Goal: Task Accomplishment & Management: Manage account settings

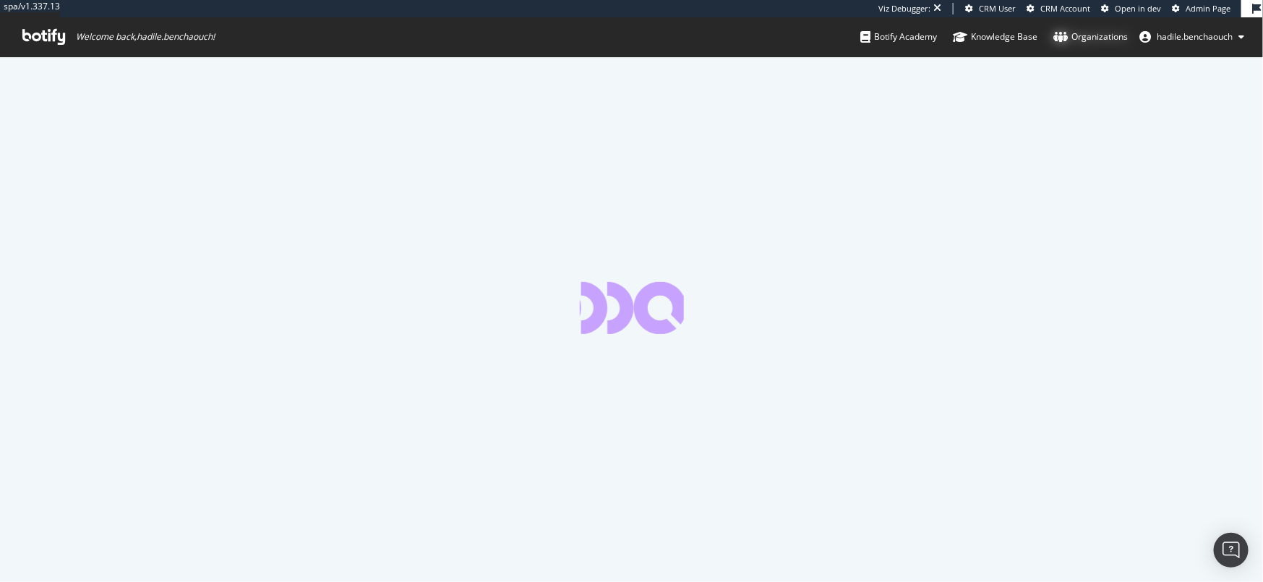
click at [1077, 33] on div "Organizations" at bounding box center [1090, 37] width 74 height 14
click at [1206, 5] on span "Admin Page" at bounding box center [1208, 8] width 45 height 11
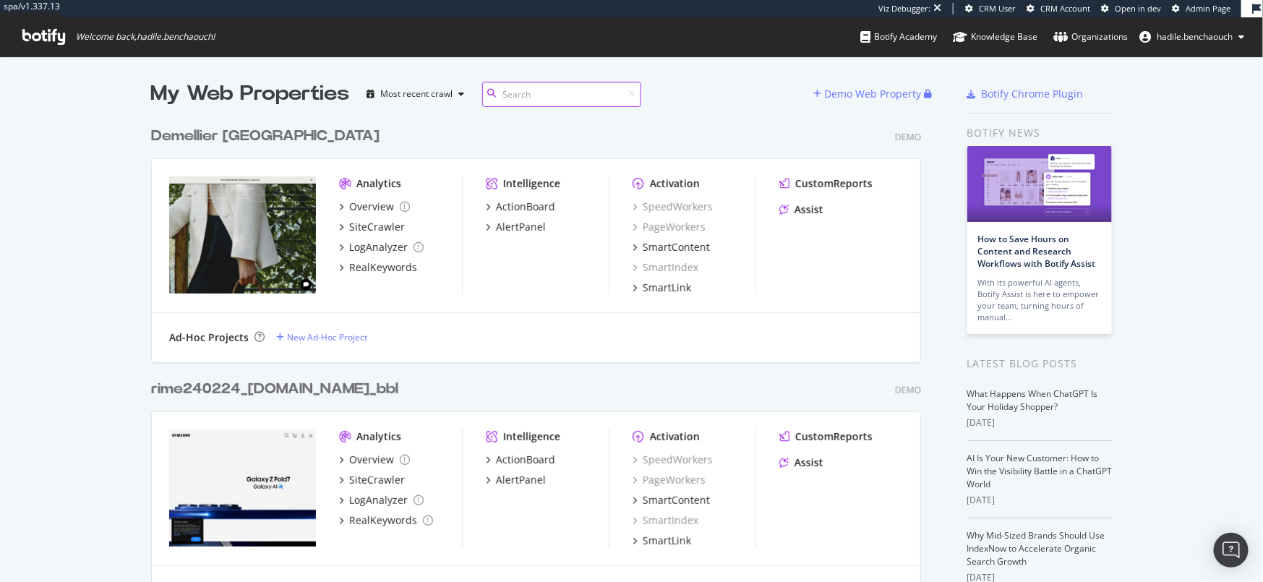
scroll to position [13872, 781]
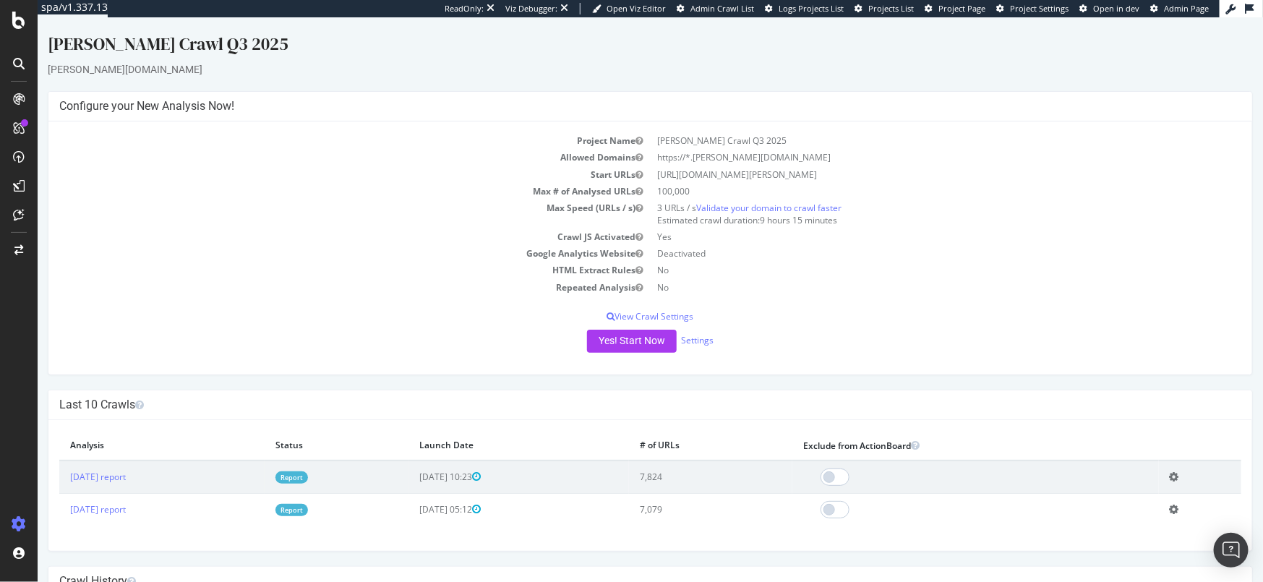
click at [307, 476] on link "Report" at bounding box center [291, 477] width 33 height 12
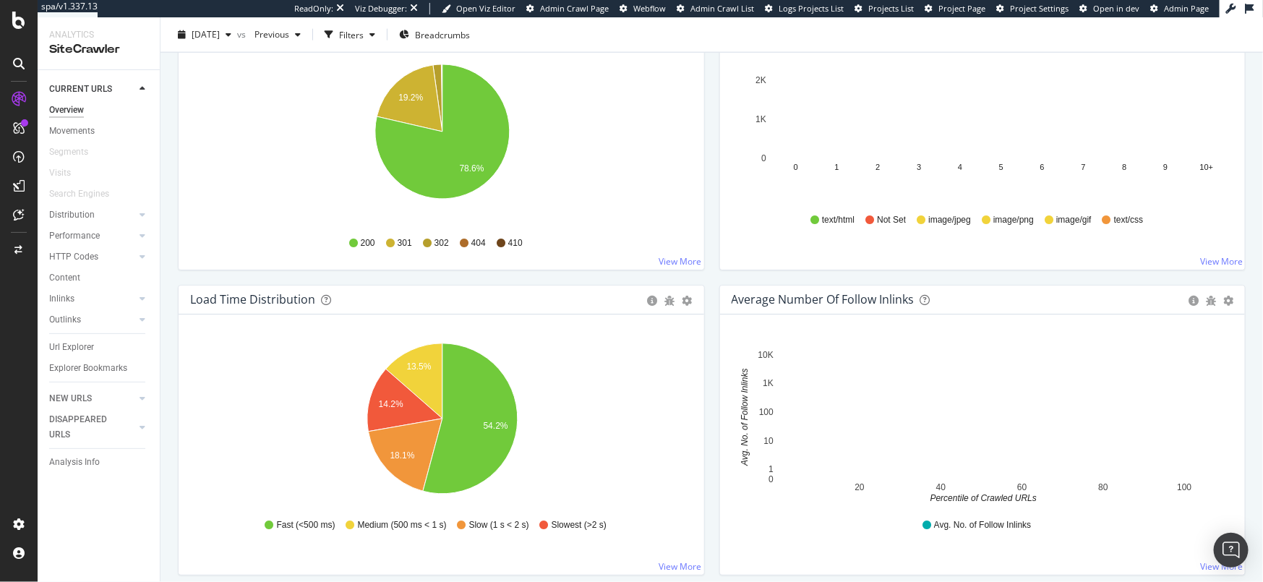
scroll to position [960, 0]
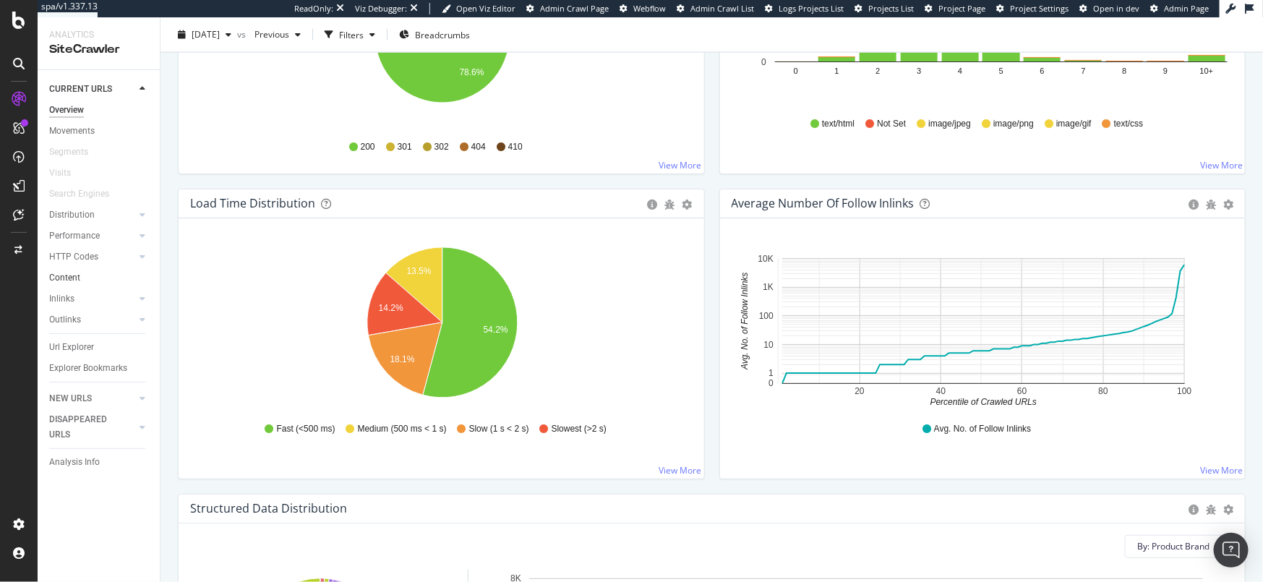
click at [91, 277] on link "Content" at bounding box center [99, 277] width 100 height 15
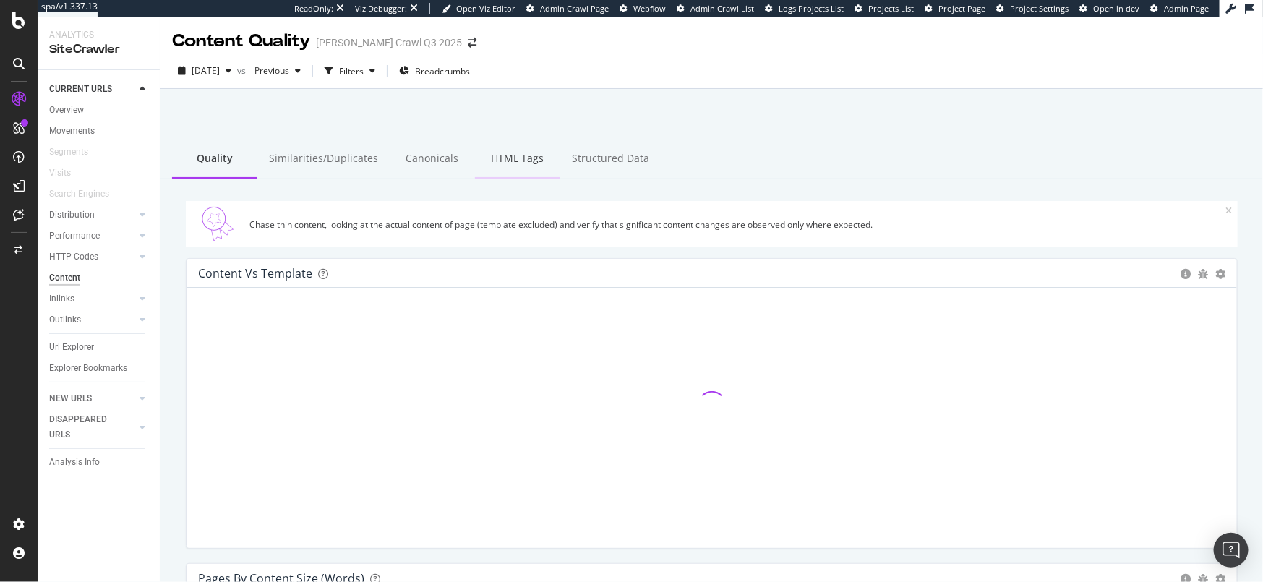
click at [505, 160] on div "HTML Tags" at bounding box center [517, 160] width 85 height 40
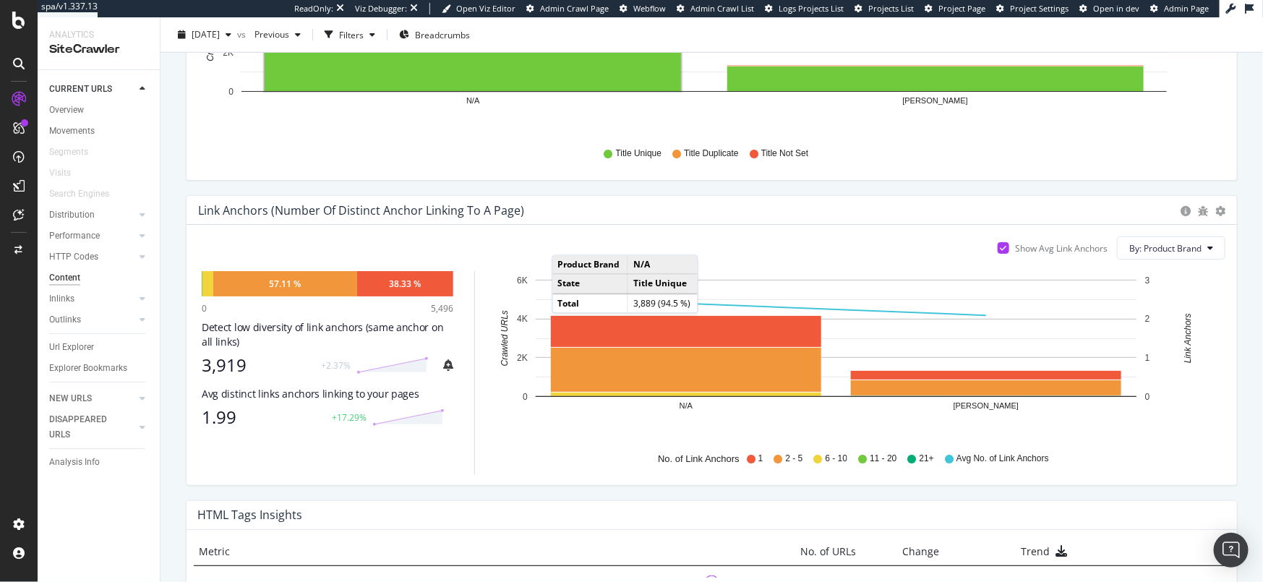
scroll to position [684, 0]
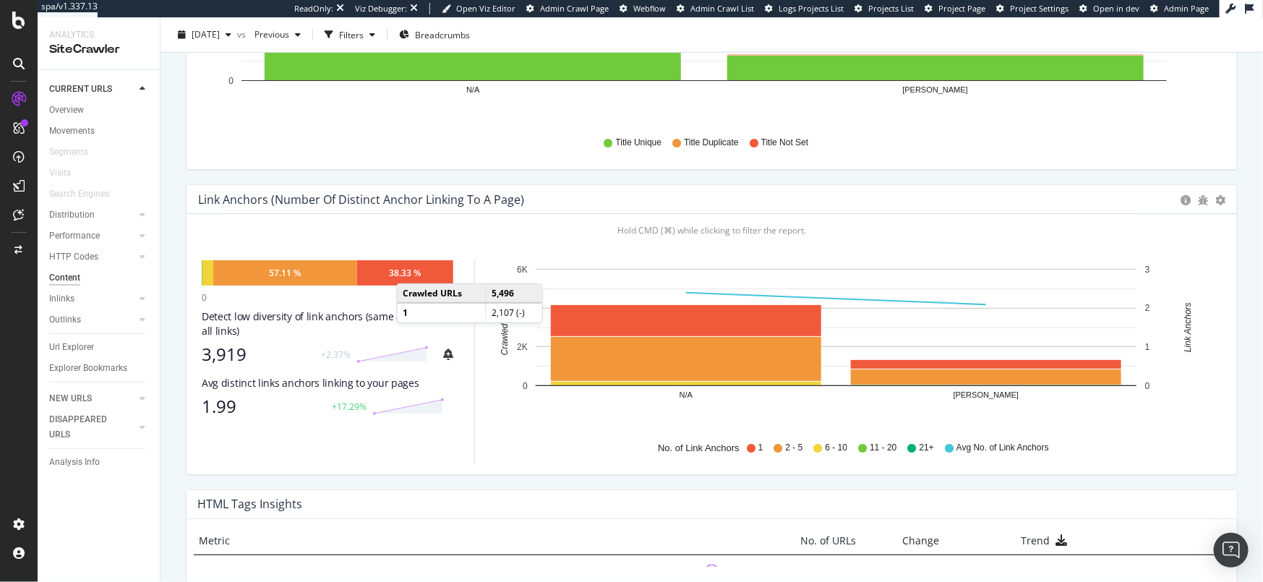
click at [407, 270] on div "38.33 %" at bounding box center [405, 273] width 32 height 12
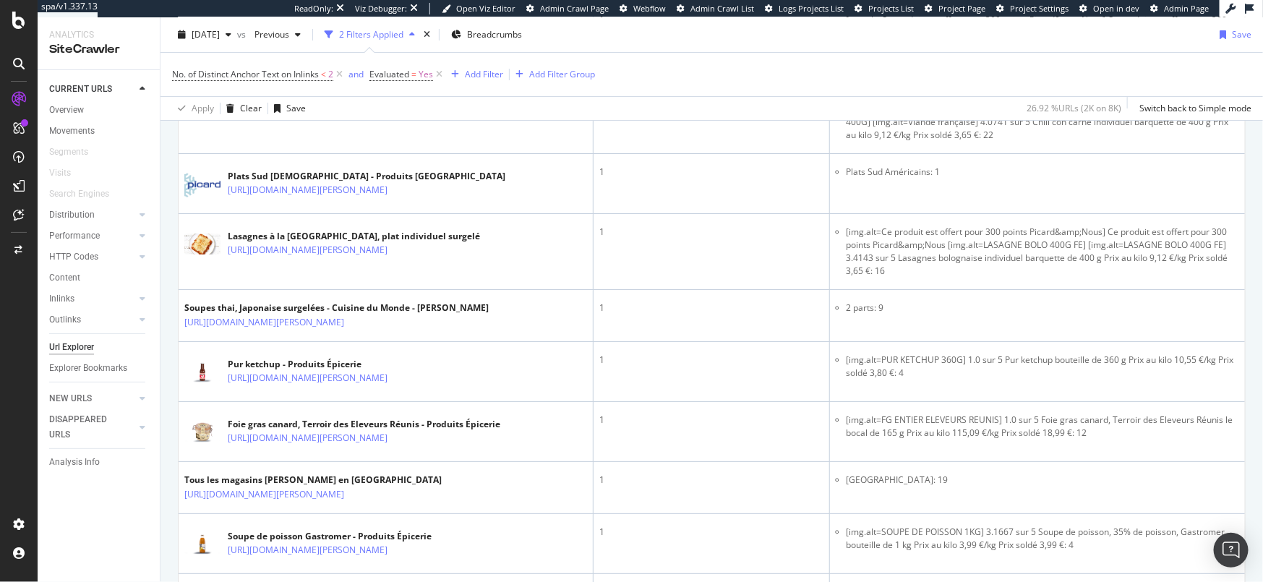
scroll to position [2534, 0]
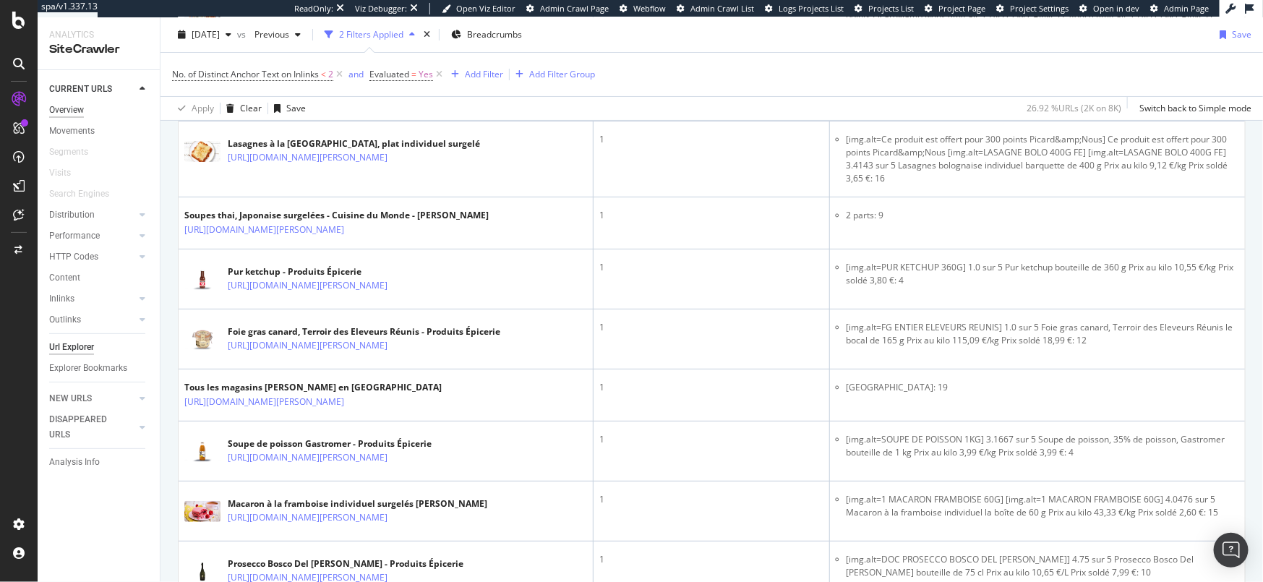
click at [66, 110] on div "Overview" at bounding box center [66, 110] width 35 height 15
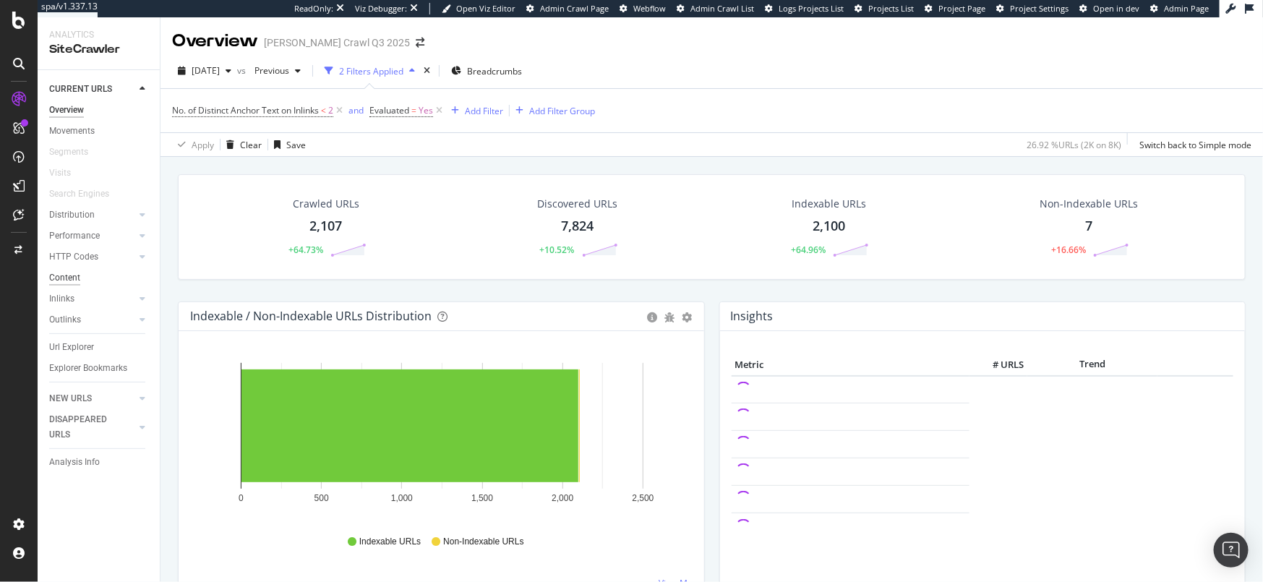
click at [74, 283] on div "Content" at bounding box center [64, 277] width 31 height 15
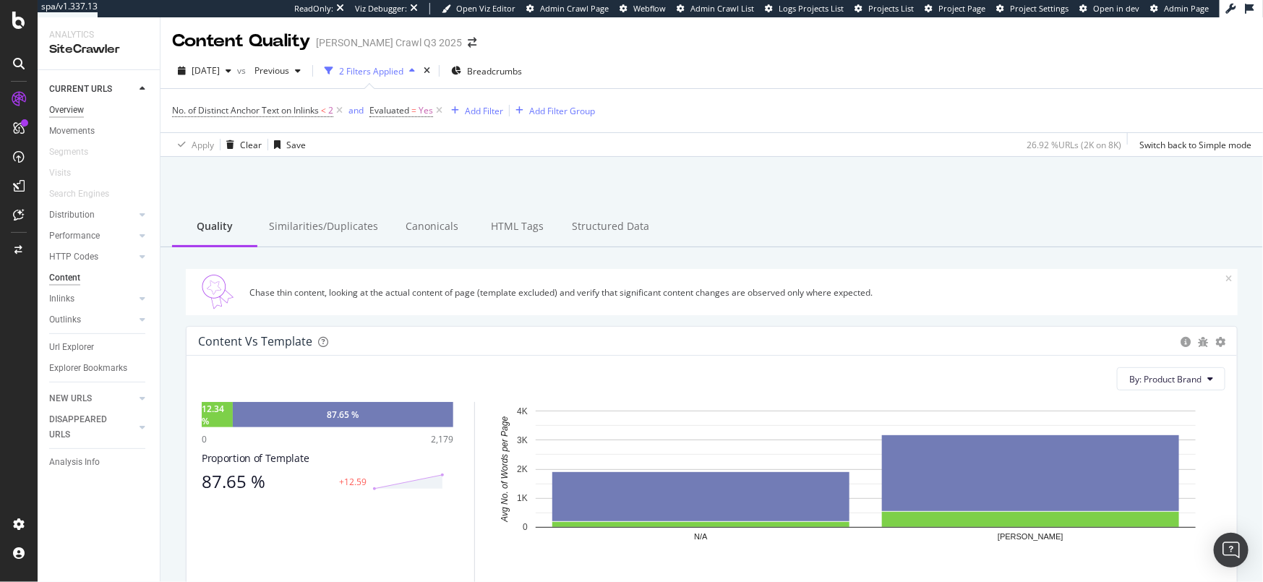
click at [70, 116] on div "Overview" at bounding box center [66, 110] width 35 height 15
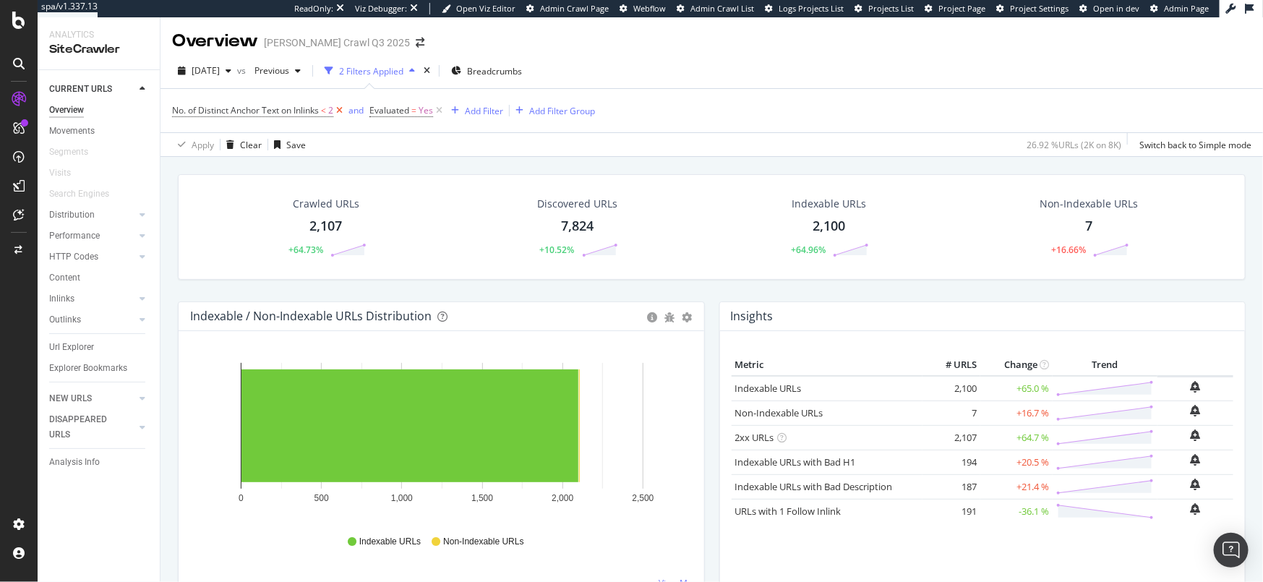
click at [339, 106] on icon at bounding box center [339, 110] width 12 height 14
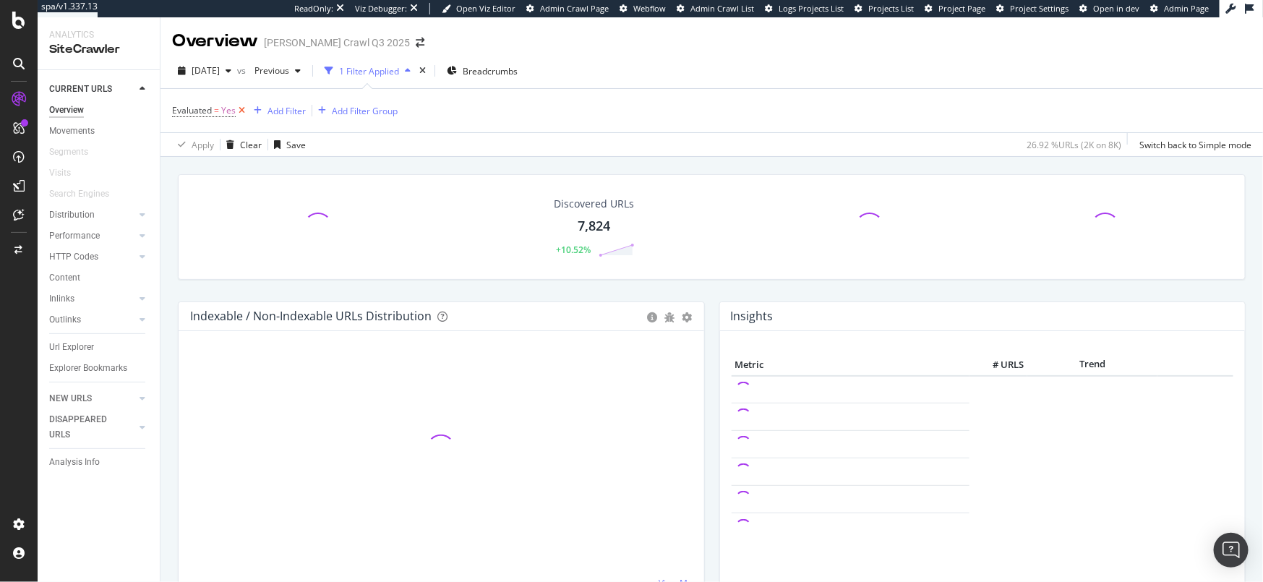
click at [247, 109] on icon at bounding box center [242, 110] width 12 height 14
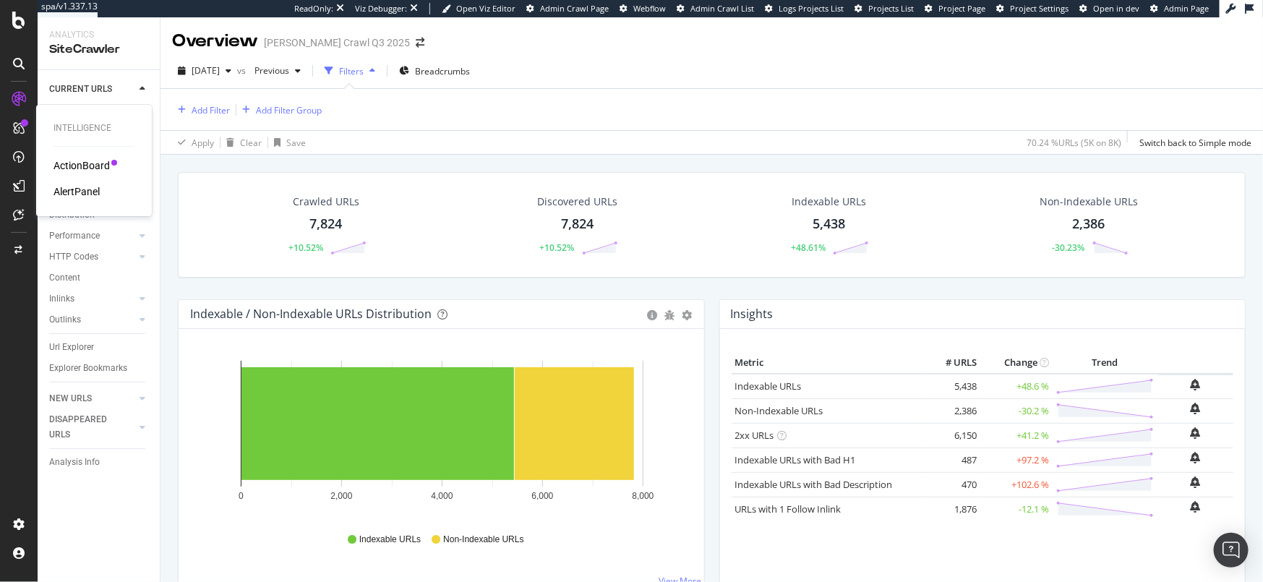
click at [79, 161] on div "ActionBoard" at bounding box center [81, 165] width 56 height 14
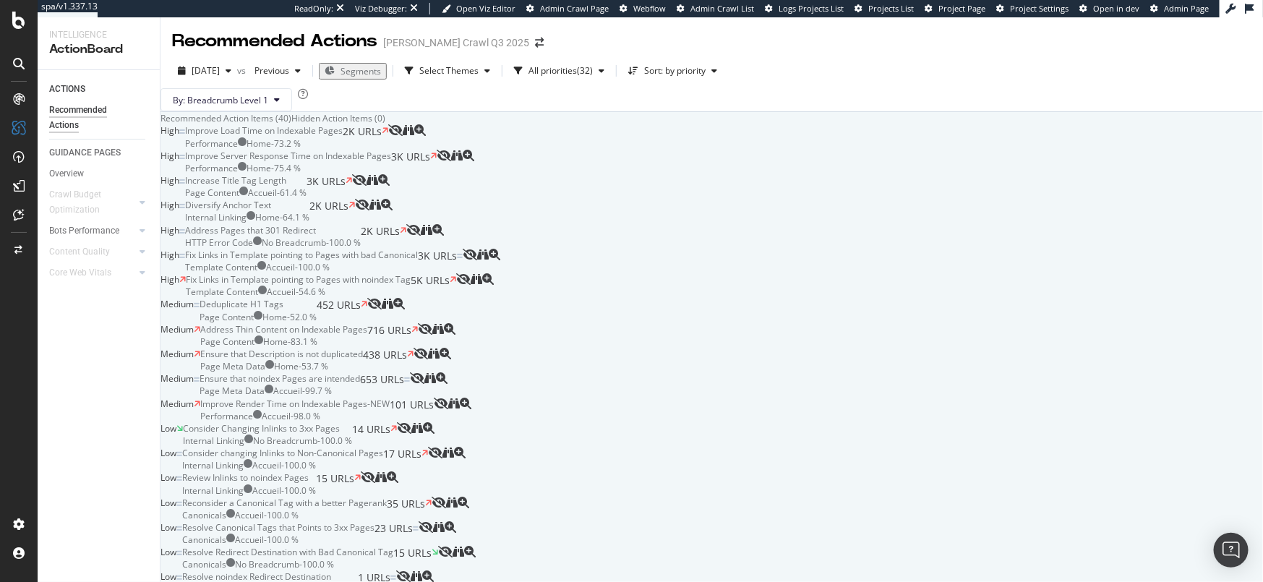
scroll to position [129, 0]
click at [71, 163] on div "ActionBoard" at bounding box center [81, 165] width 56 height 14
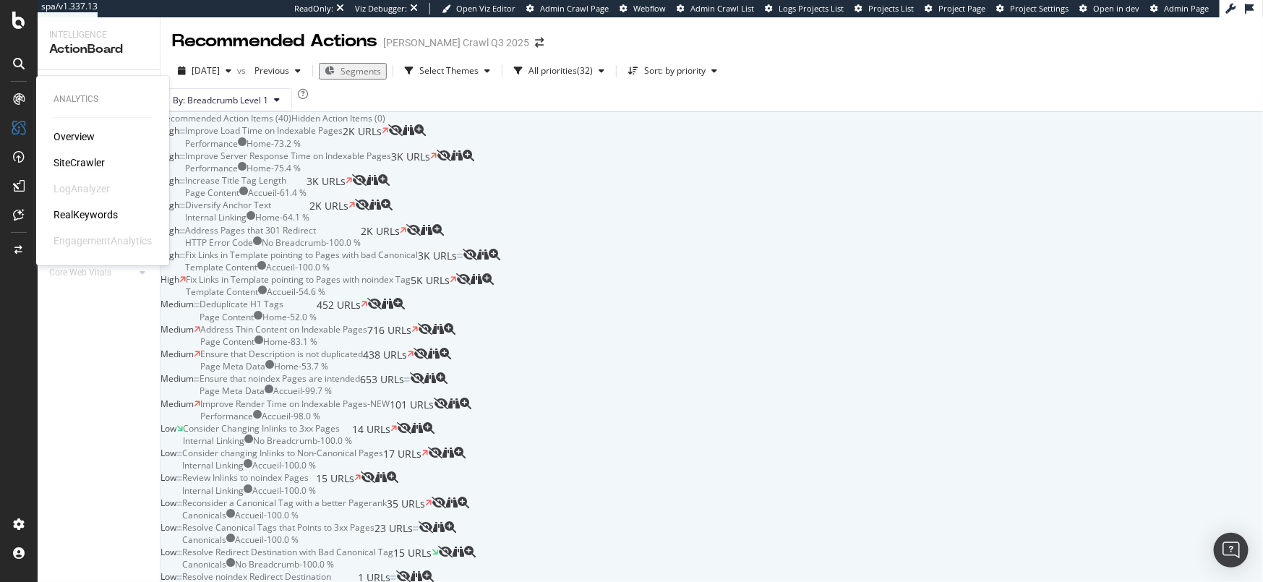
click at [85, 160] on div "SiteCrawler" at bounding box center [78, 162] width 51 height 14
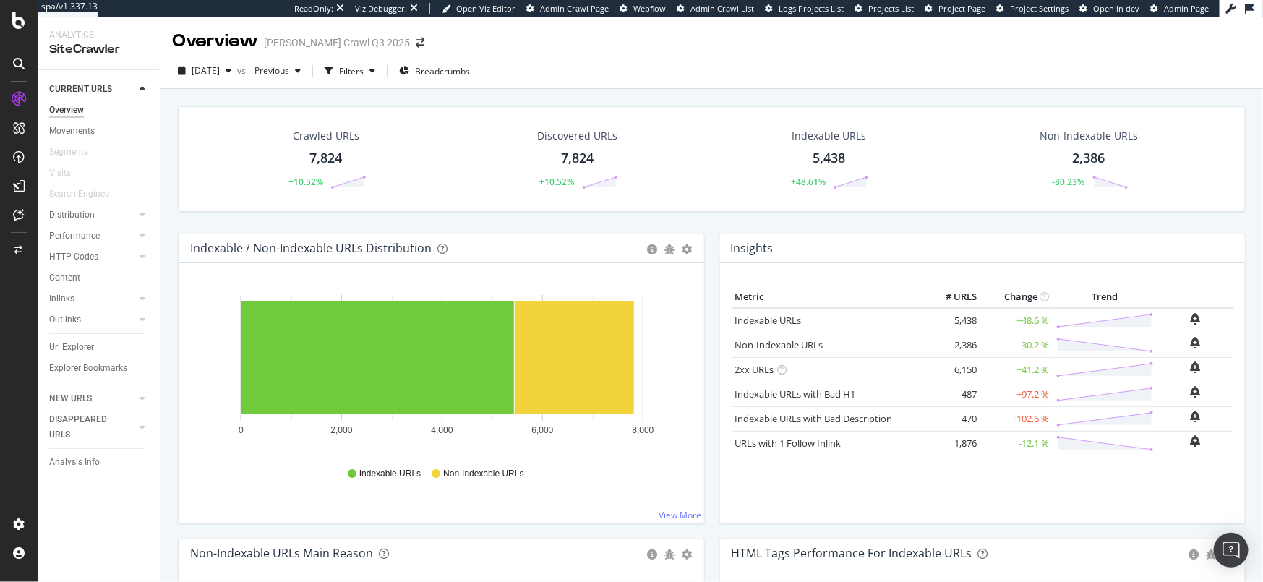
click at [836, 47] on div "Overview Picard Crawl Q3 2025" at bounding box center [711, 35] width 1102 height 36
click at [82, 485] on div "Crawl Manager" at bounding box center [131, 483] width 173 height 12
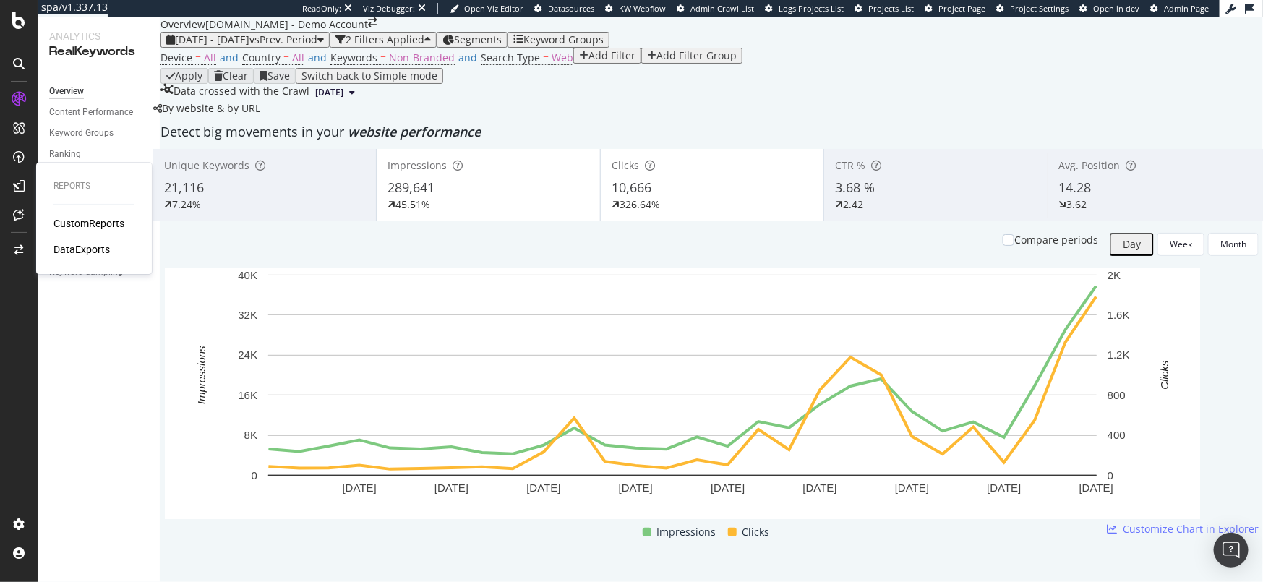
click at [98, 231] on div "CustomReports DataExports" at bounding box center [93, 236] width 81 height 40
click at [100, 221] on div "CustomReports" at bounding box center [88, 223] width 71 height 14
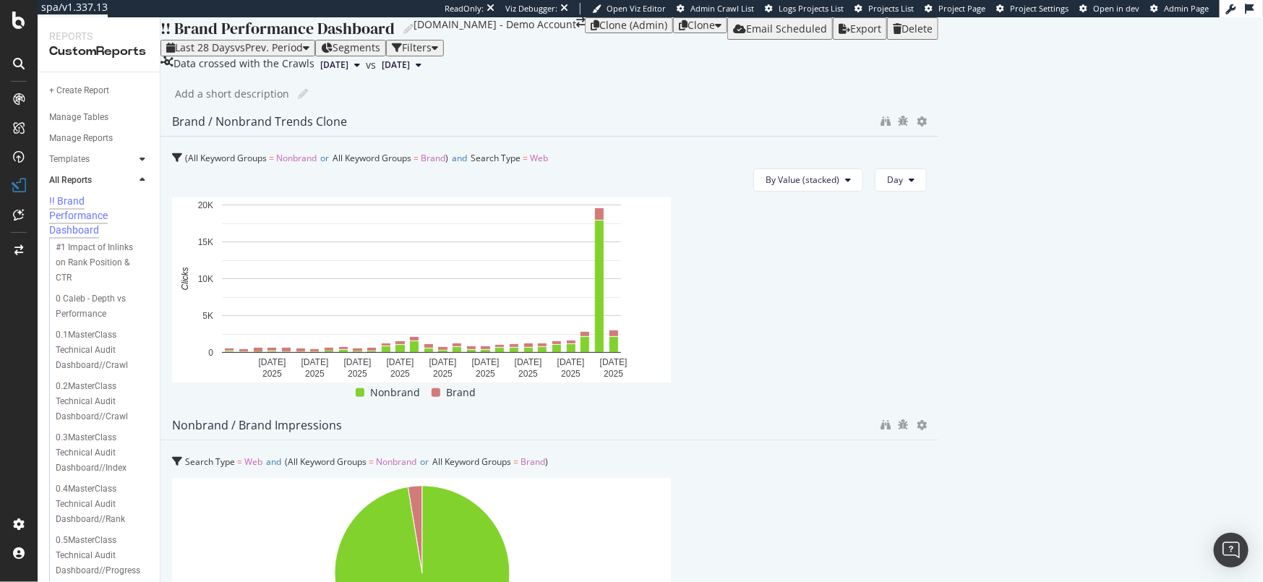
click at [140, 158] on icon at bounding box center [143, 159] width 6 height 9
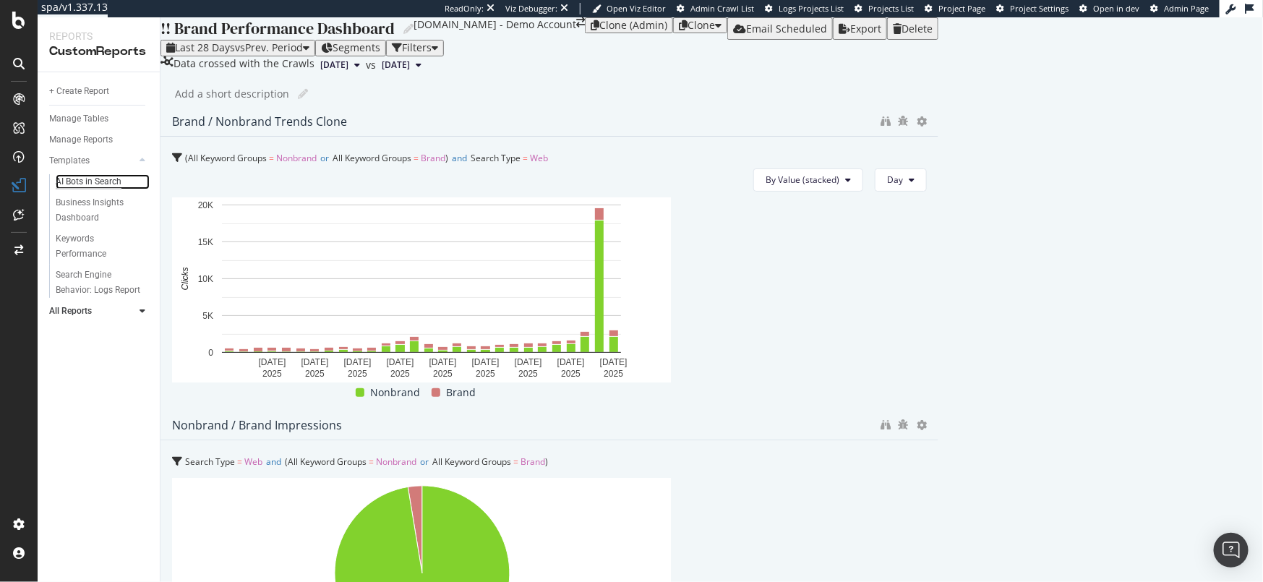
click at [106, 177] on div "AI Bots in Search" at bounding box center [89, 181] width 66 height 15
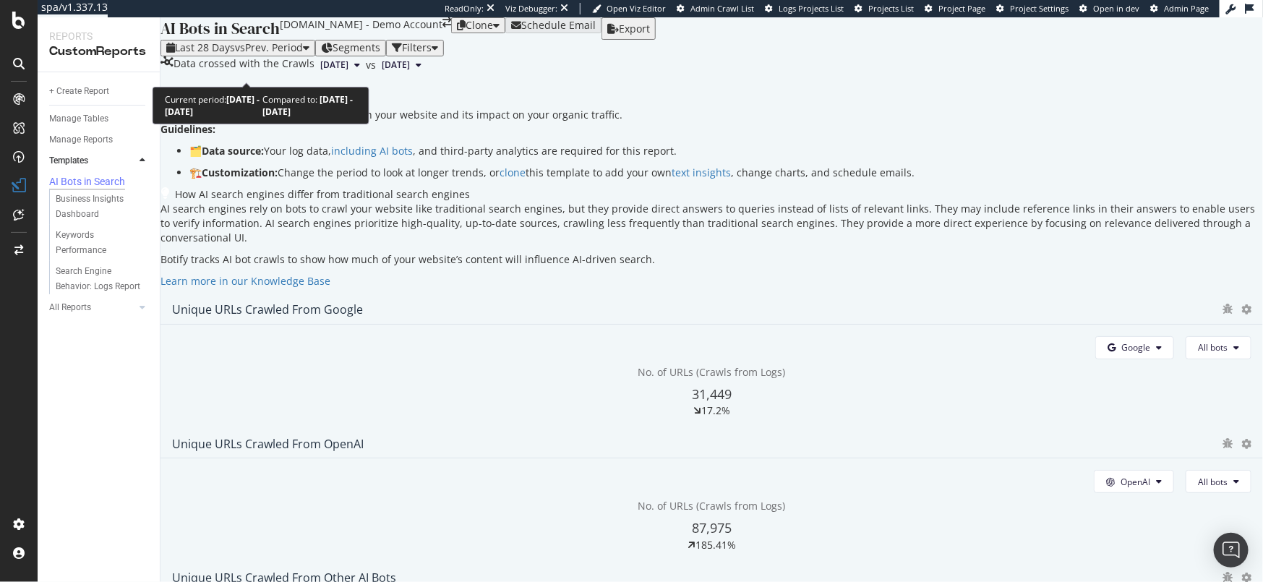
click at [295, 54] on span "vs Prev. Period" at bounding box center [269, 47] width 68 height 14
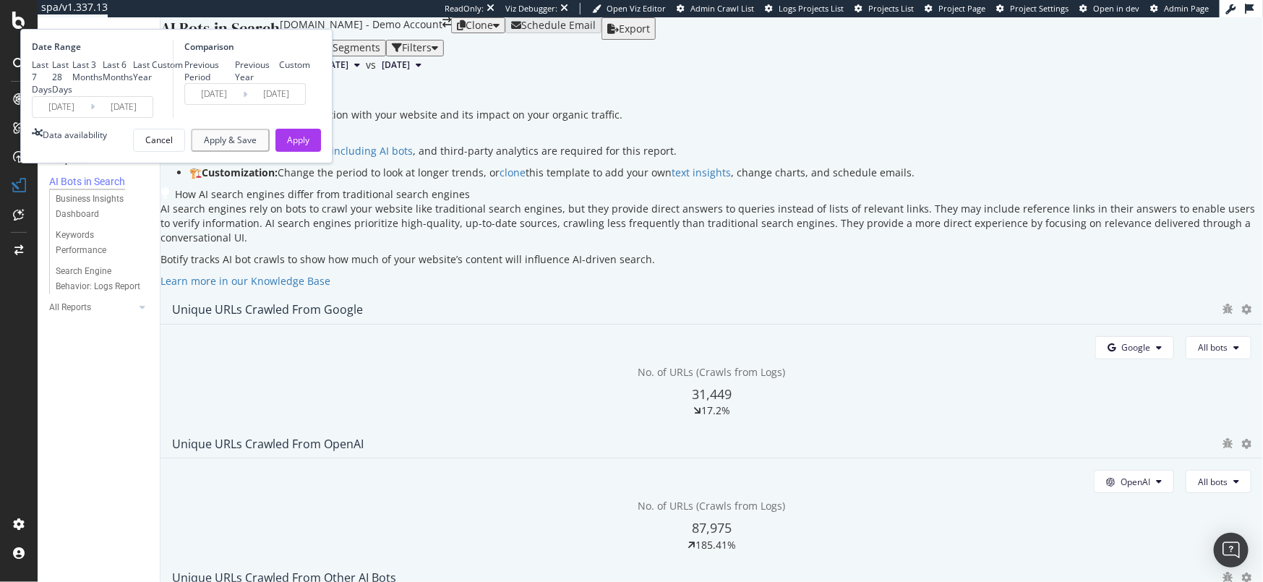
click at [133, 83] on div "Last 6 Months" at bounding box center [118, 71] width 30 height 25
type input "2025/03/04"
type input "2024/08/31"
type input "2025/03/03"
click at [309, 146] on div "Apply" at bounding box center [298, 140] width 22 height 12
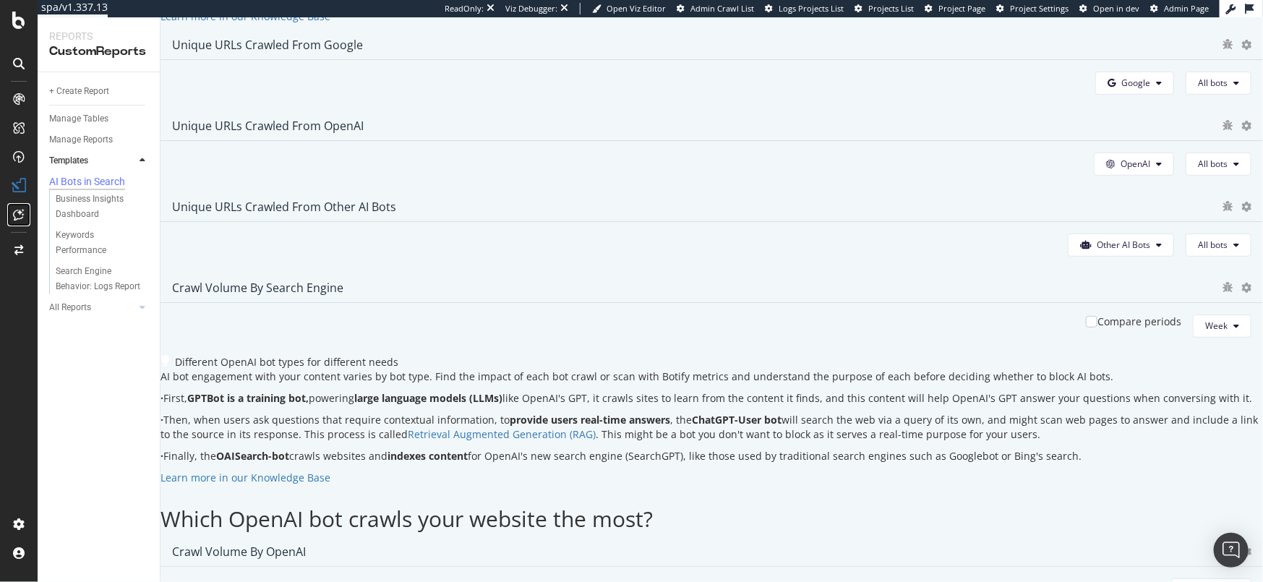
scroll to position [276, 0]
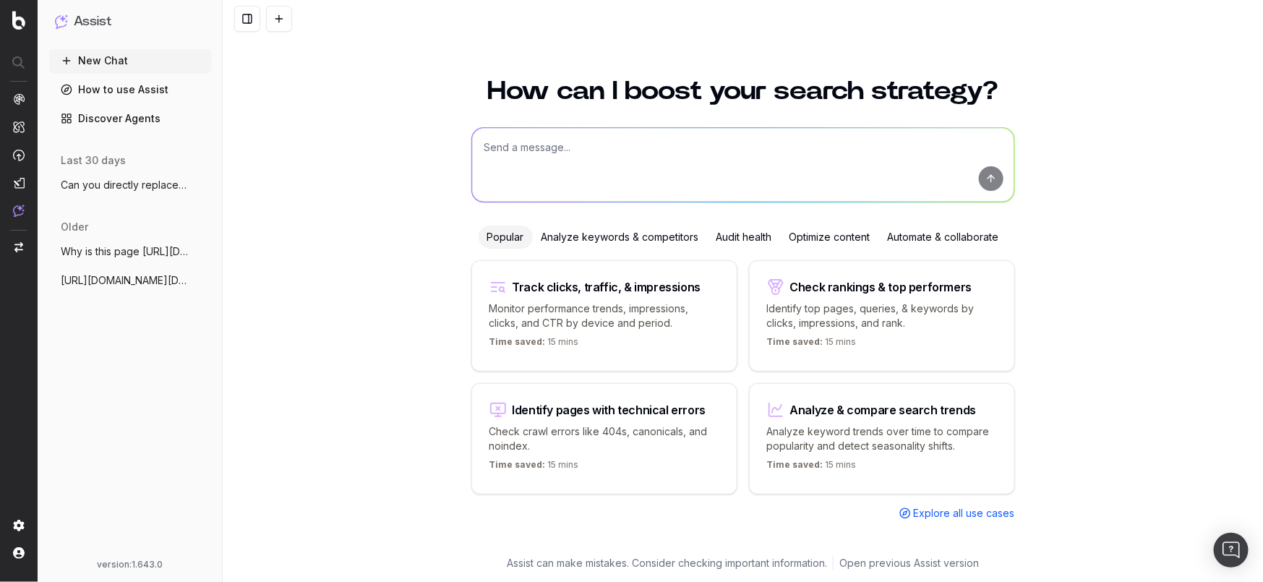
click at [140, 188] on span "Can you directly replace my 301s with th" at bounding box center [124, 185] width 127 height 14
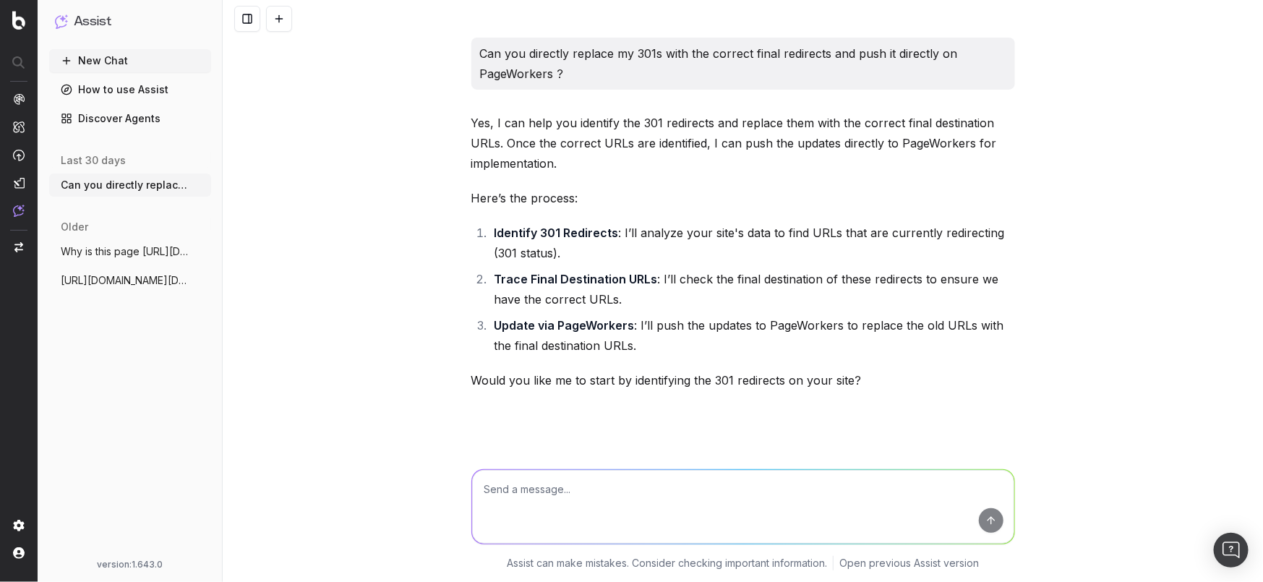
click at [106, 243] on button "Why is this page https://www.uhnd.com/fo" at bounding box center [130, 251] width 162 height 23
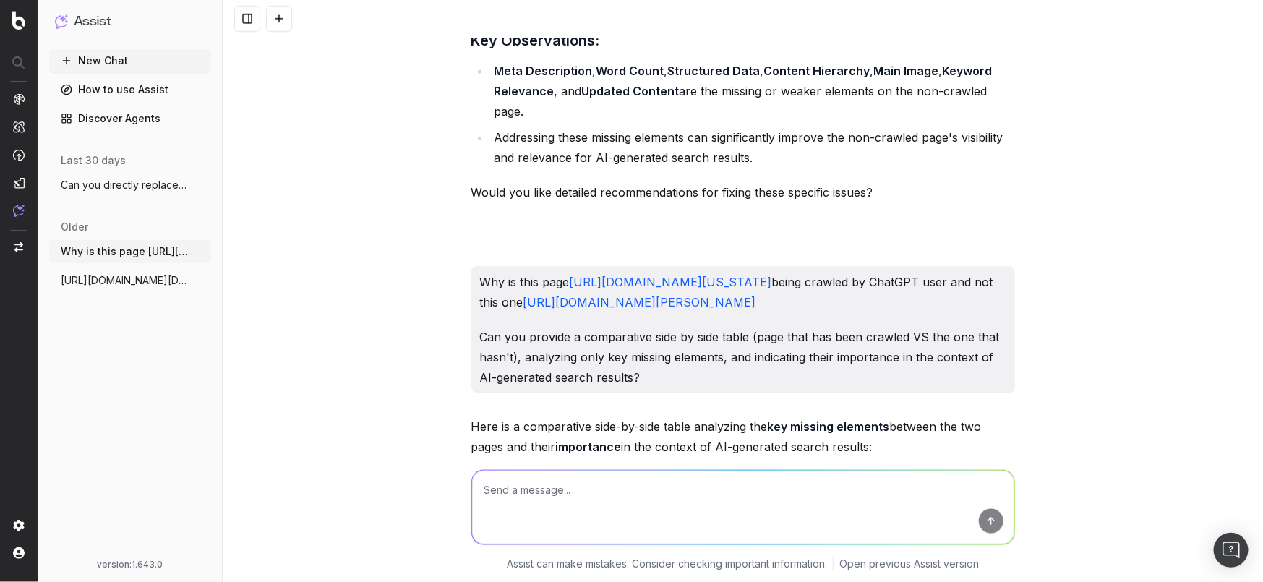
scroll to position [3123, 0]
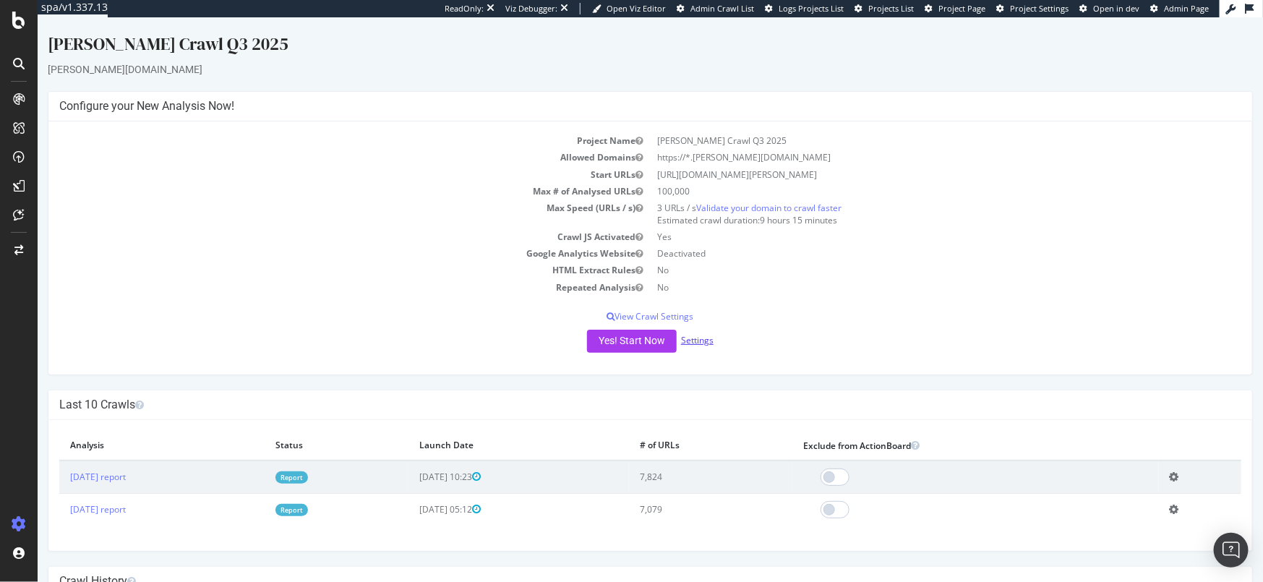
click at [704, 337] on link "Settings" at bounding box center [696, 340] width 33 height 12
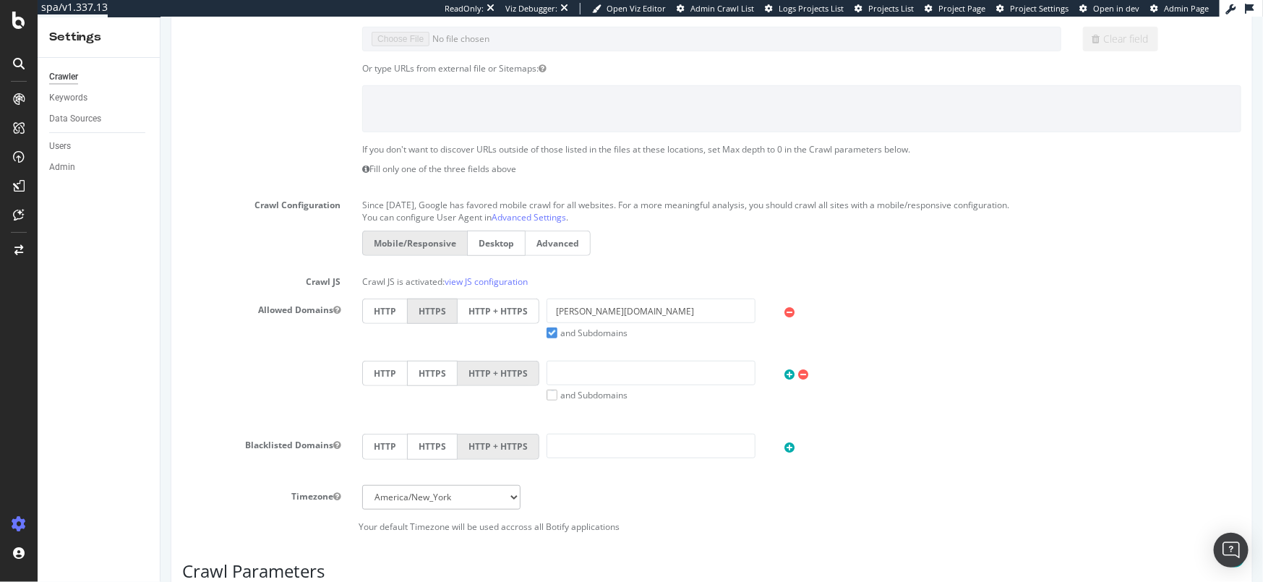
click at [504, 314] on label "HTTP + HTTPS" at bounding box center [498, 311] width 82 height 25
click at [160, 17] on input "HTTP + HTTPS" at bounding box center [160, 17] width 0 height 0
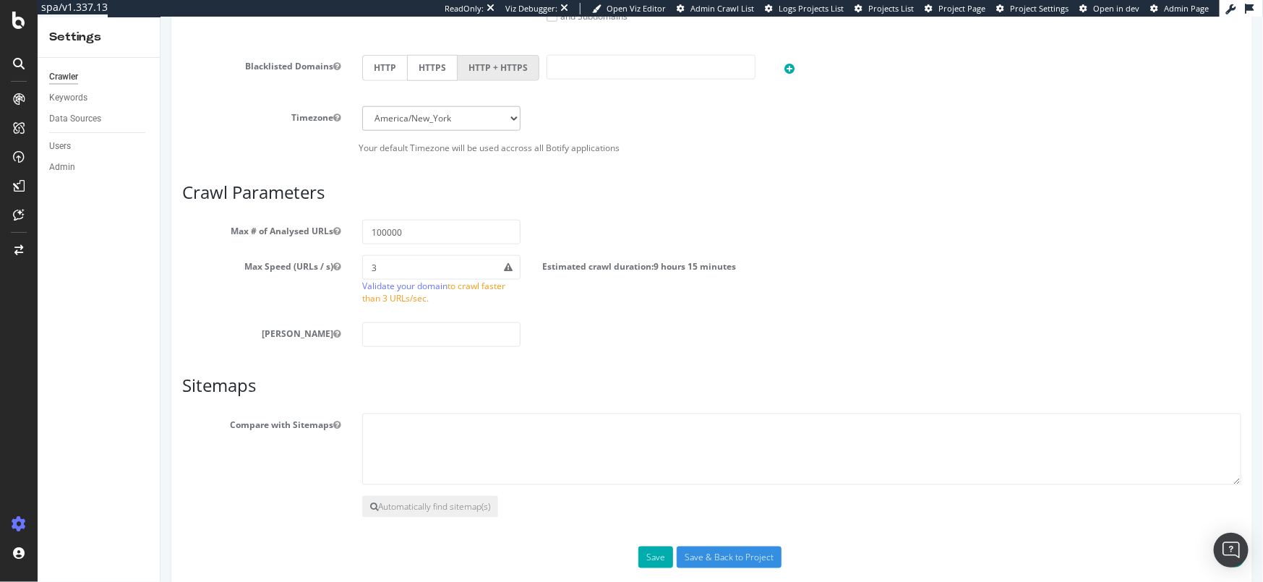
scroll to position [680, 0]
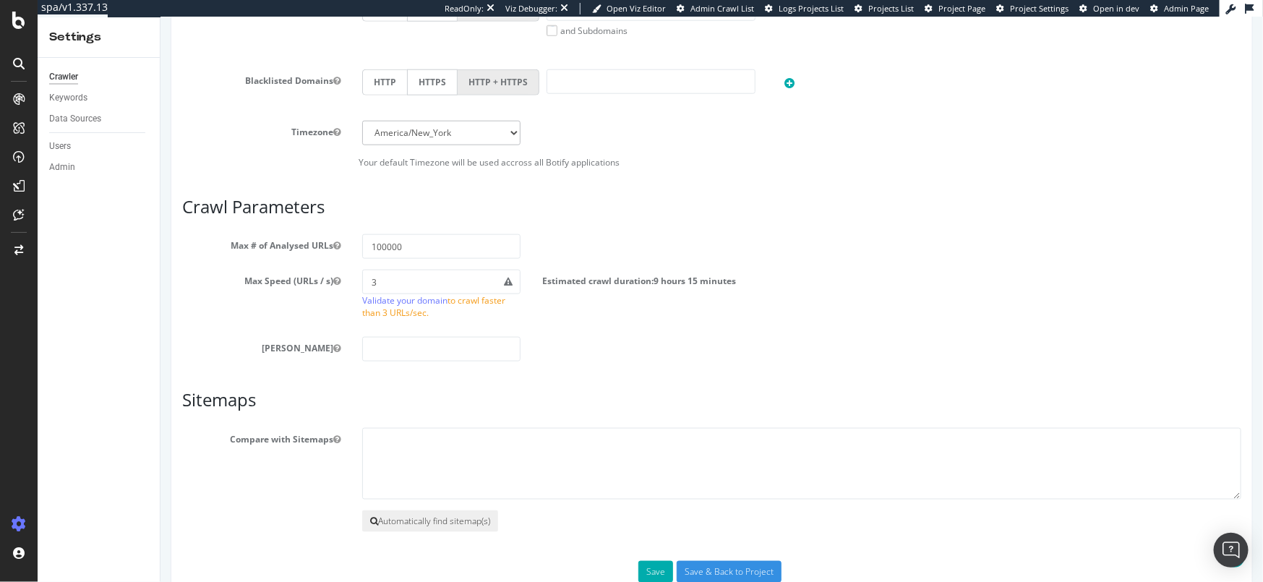
click at [463, 516] on button "Automatically find sitemap(s)" at bounding box center [429, 521] width 136 height 22
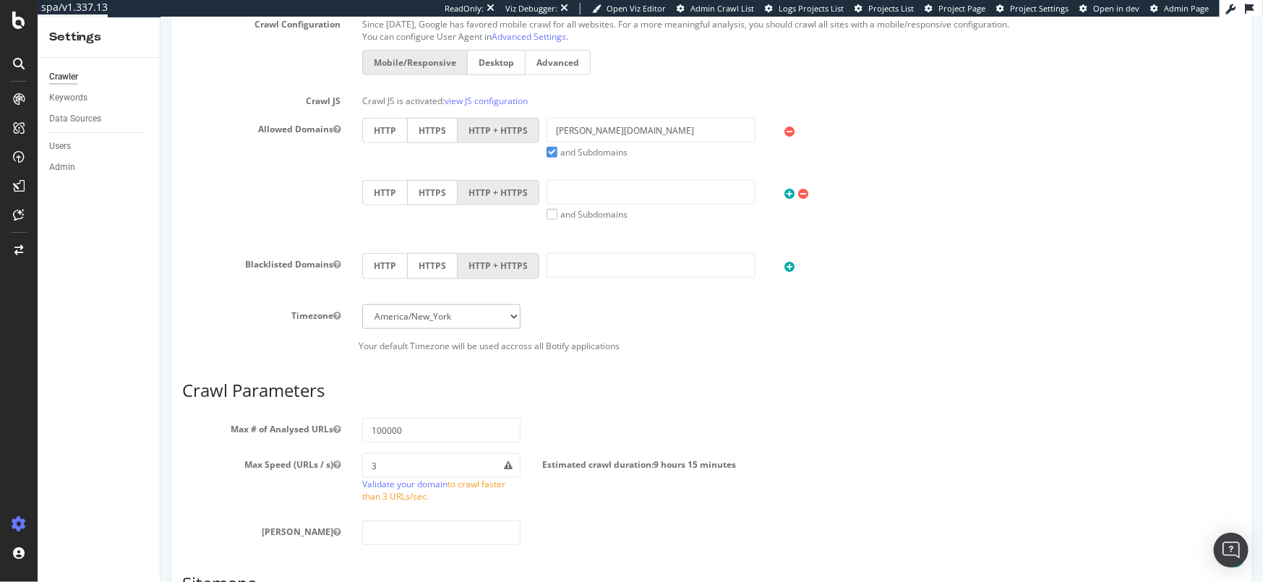
scroll to position [774, 0]
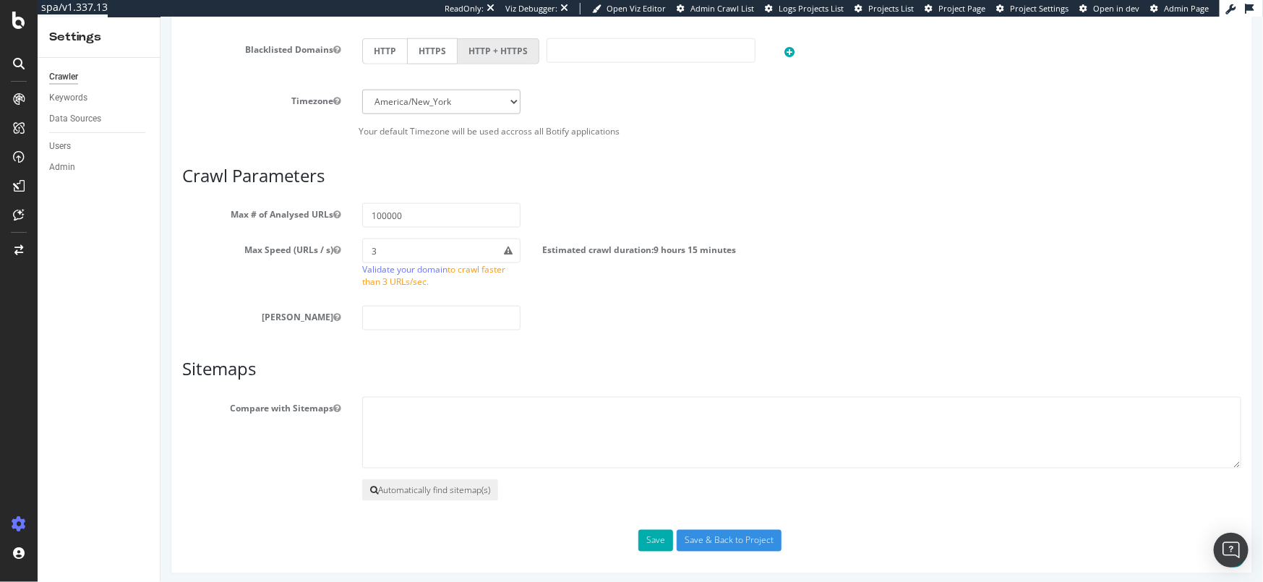
click at [424, 481] on button "Automatically find sitemap(s)" at bounding box center [429, 490] width 136 height 22
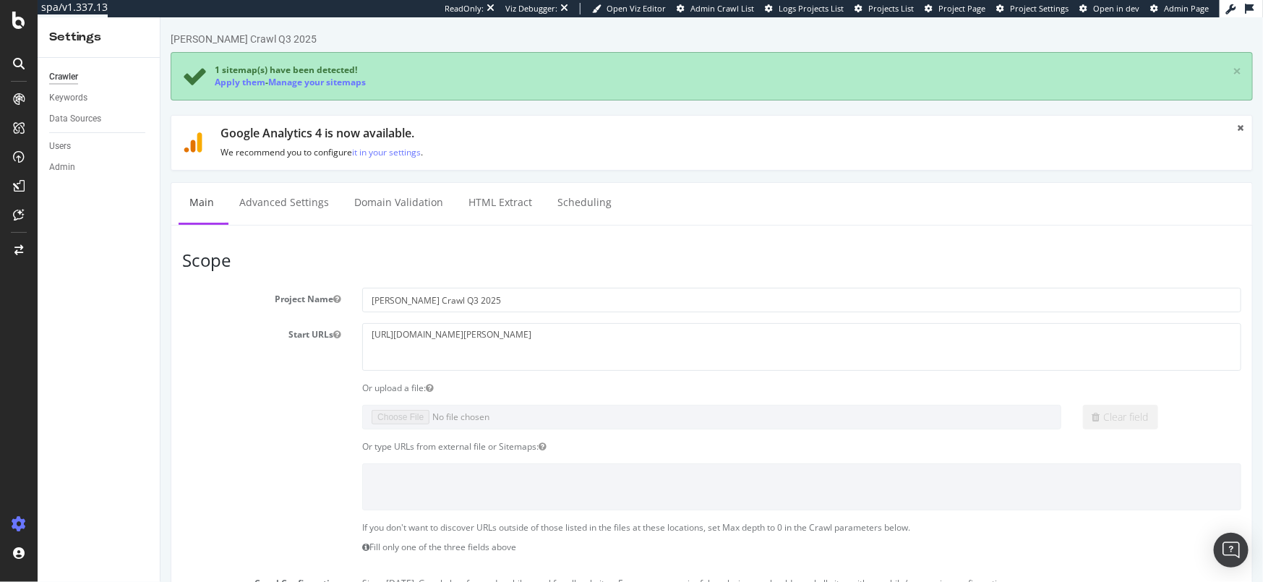
scroll to position [61, 0]
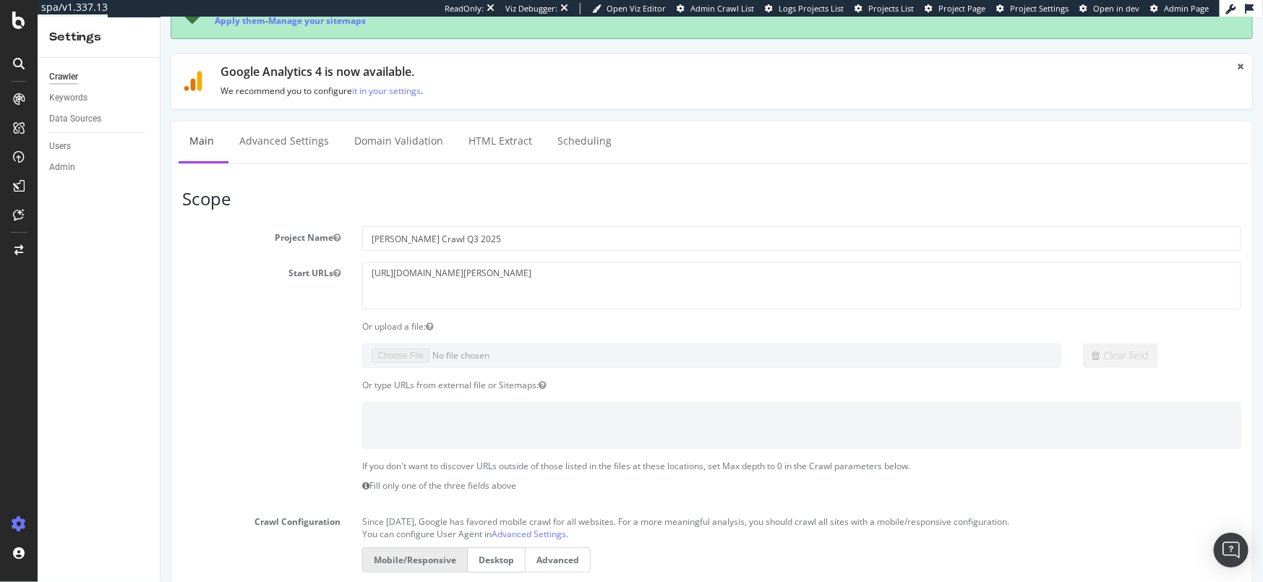
click at [241, 17] on iframe at bounding box center [711, 299] width 1102 height 565
click at [244, 20] on link "Apply them" at bounding box center [239, 20] width 51 height 12
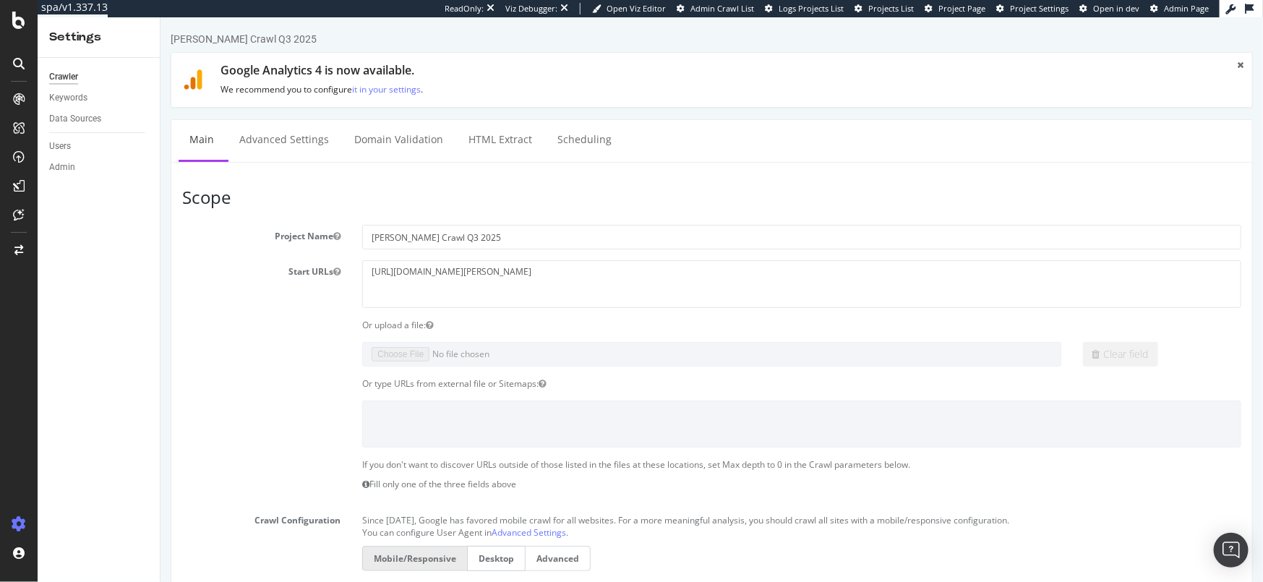
scroll to position [0, 0]
click at [77, 163] on div "SiteCrawler" at bounding box center [78, 162] width 51 height 14
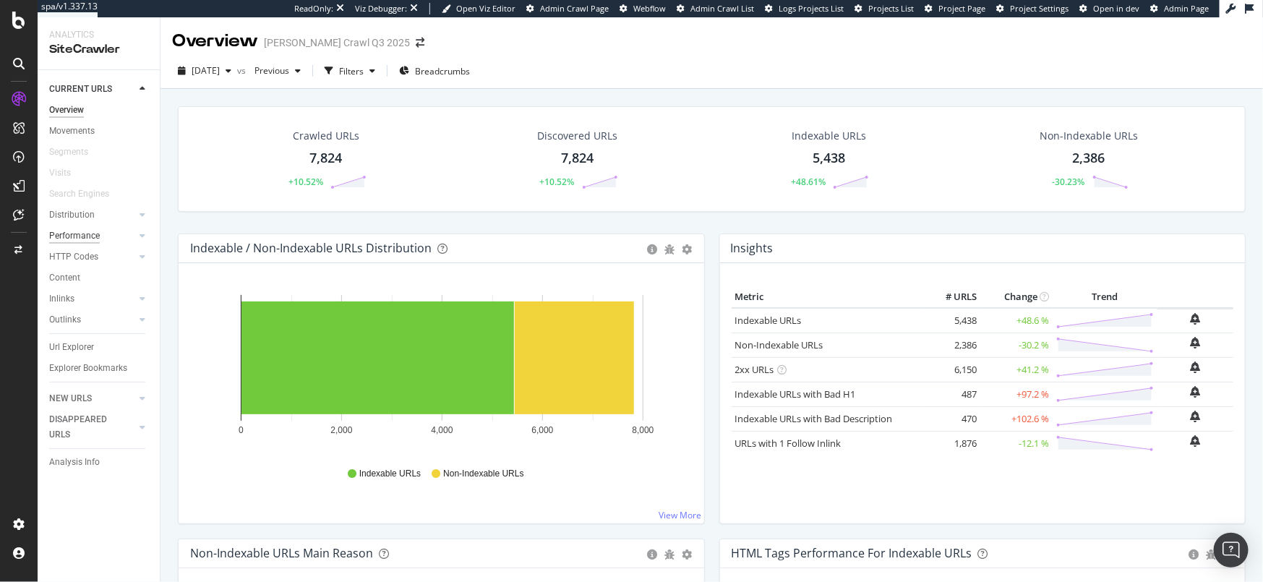
click at [95, 231] on div "Performance" at bounding box center [74, 235] width 51 height 15
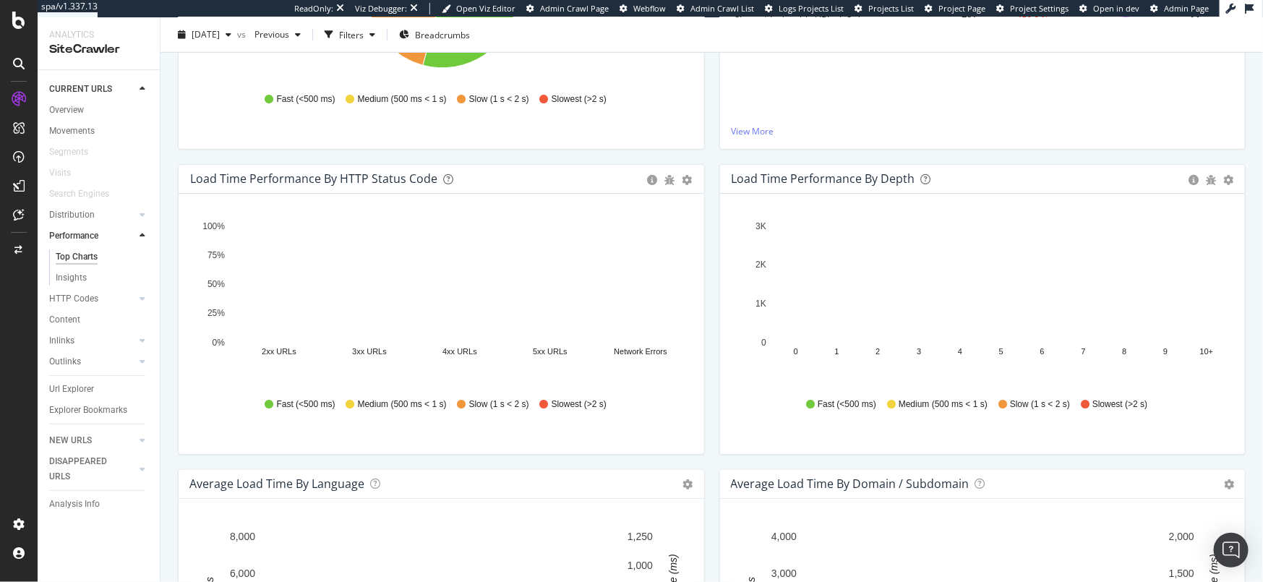
scroll to position [358, 0]
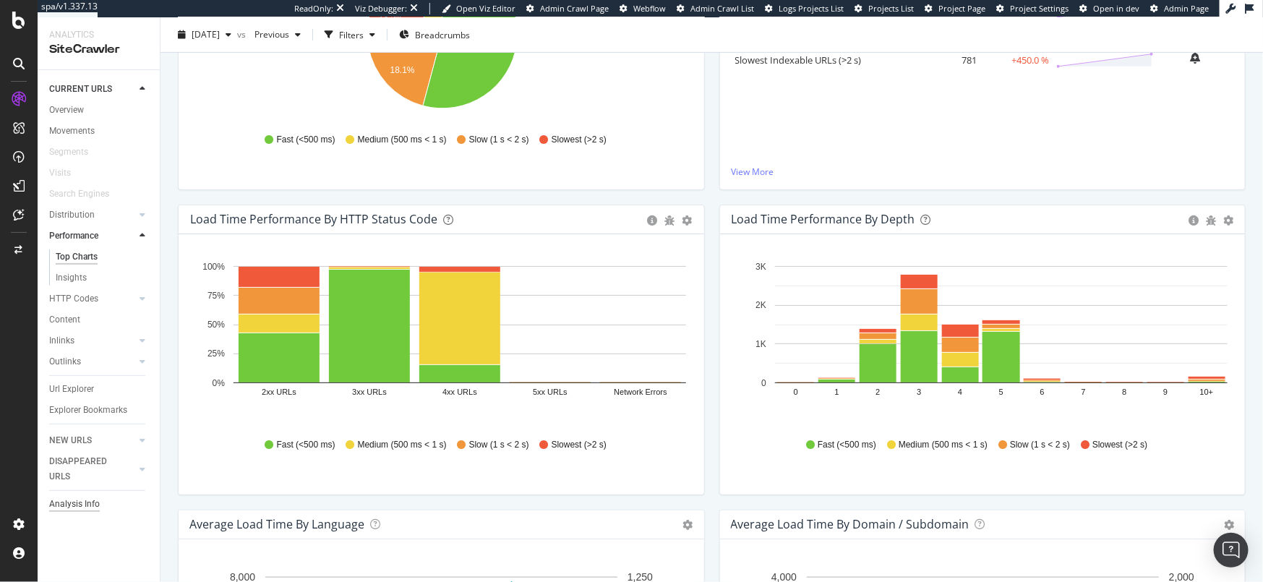
click at [80, 502] on div "Analysis Info" at bounding box center [74, 504] width 51 height 15
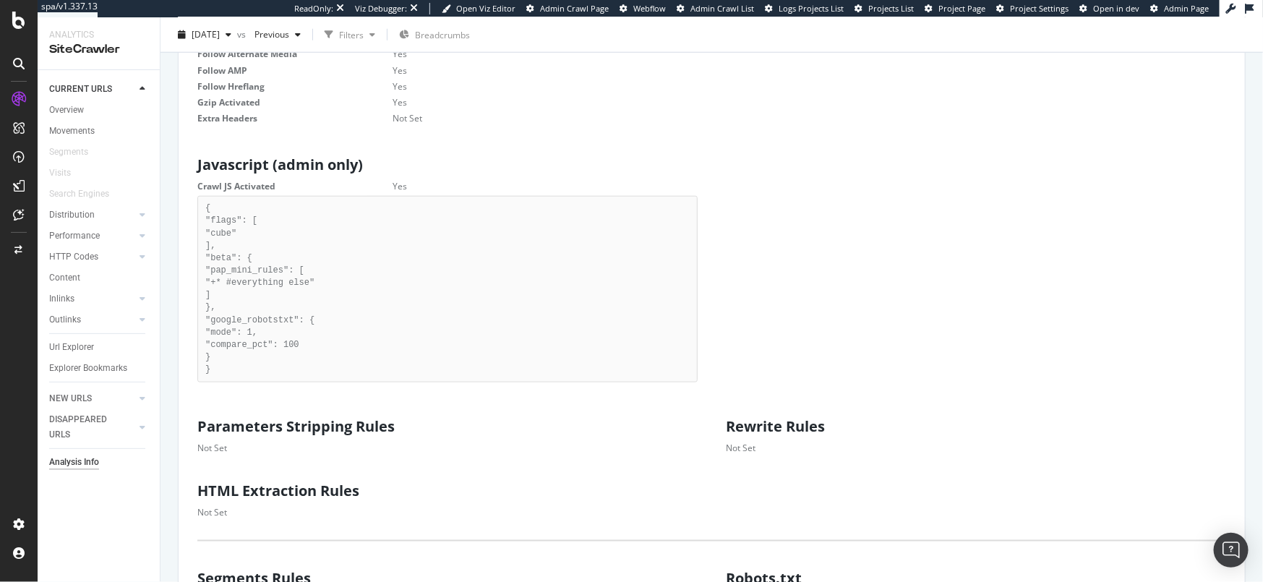
scroll to position [703, 0]
